Goal: Information Seeking & Learning: Learn about a topic

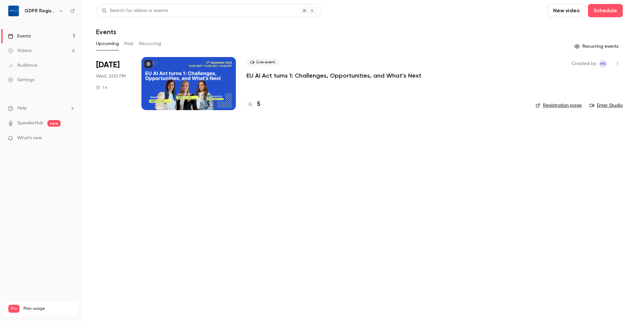
click at [38, 53] on link "Videos 6" at bounding box center [41, 50] width 83 height 15
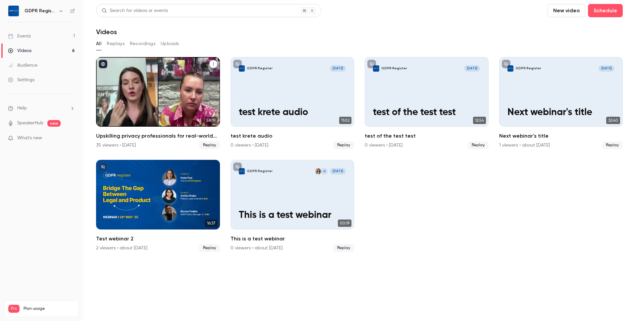
click at [143, 96] on div "Upskilling privacy professionals for real-world company impact" at bounding box center [158, 92] width 124 height 70
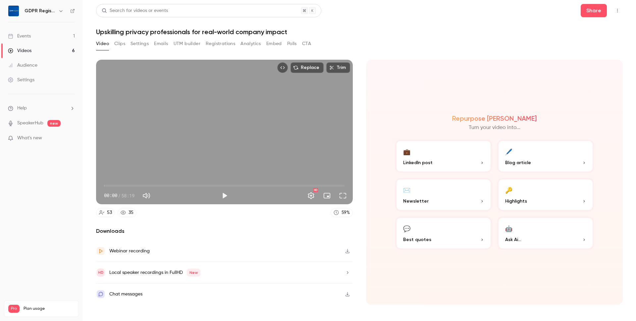
click at [523, 234] on button "🤖 Ask Ai..." at bounding box center [545, 232] width 97 height 33
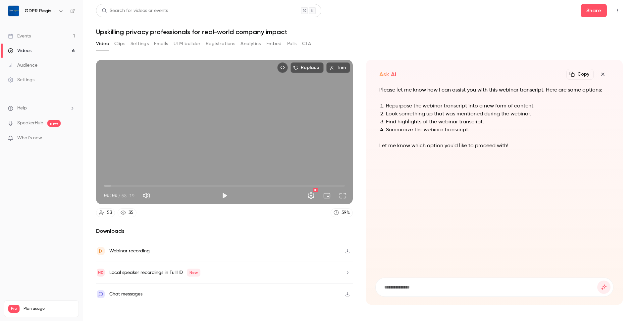
click at [395, 285] on input at bounding box center [491, 286] width 214 height 7
type input "**********"
click at [597, 280] on button "submit" at bounding box center [603, 286] width 13 height 13
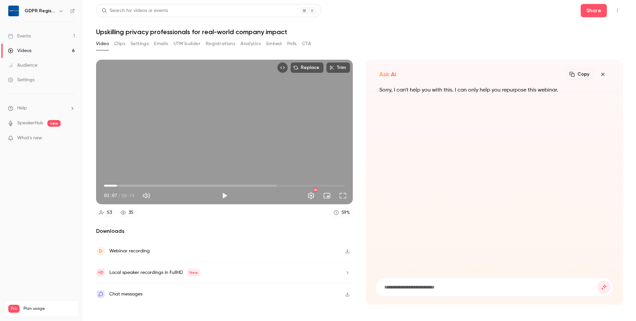
type input "*****"
drag, startPoint x: 106, startPoint y: 186, endPoint x: 118, endPoint y: 177, distance: 14.6
click at [118, 185] on span "03:17" at bounding box center [118, 186] width 2 height 2
click at [139, 42] on button "Settings" at bounding box center [140, 43] width 18 height 11
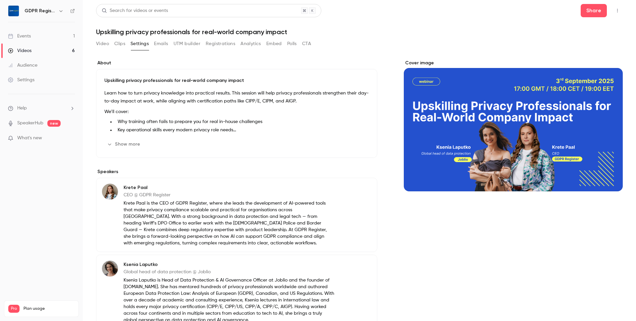
click at [195, 114] on p "We’ll cover:" at bounding box center [236, 112] width 265 height 8
